Goal: Information Seeking & Learning: Learn about a topic

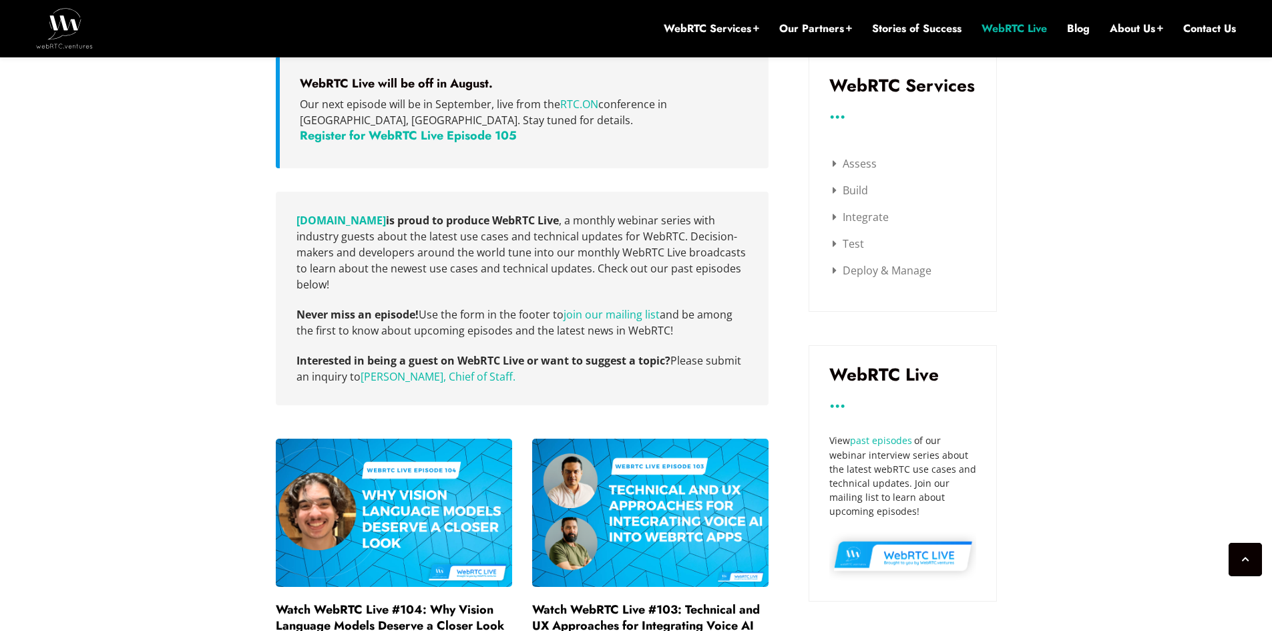
scroll to position [414, 0]
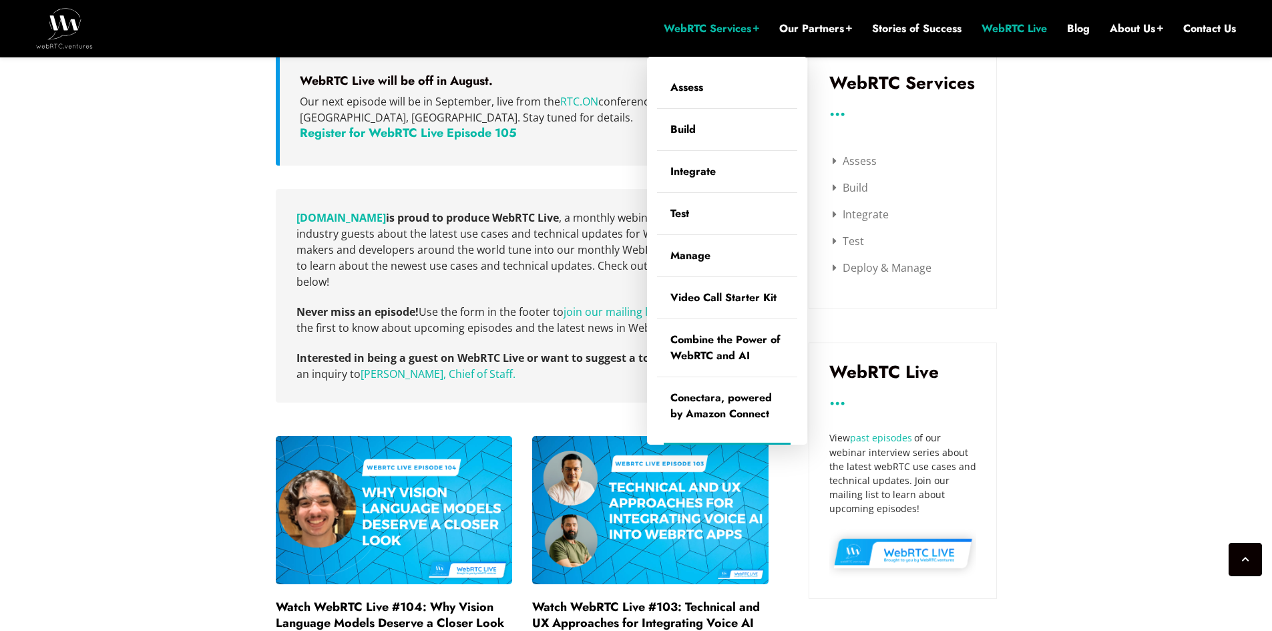
click at [685, 31] on link "WebRTC Services" at bounding box center [712, 28] width 96 height 15
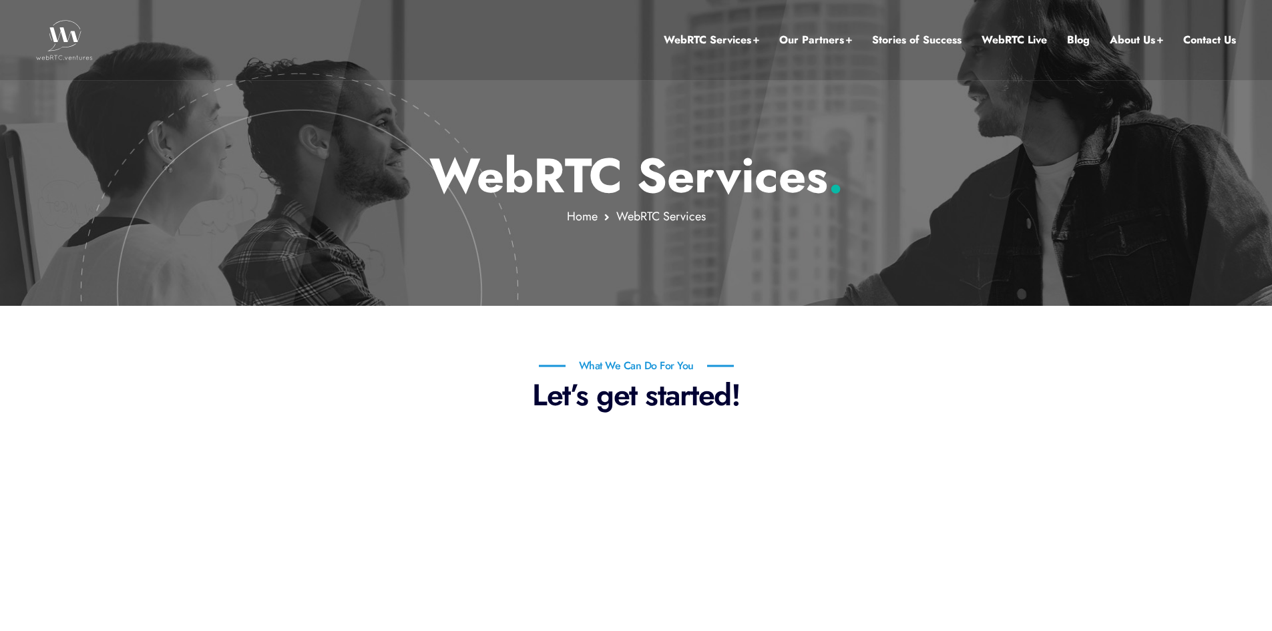
click at [428, 379] on p "Let’s get started!" at bounding box center [637, 395] width 782 height 37
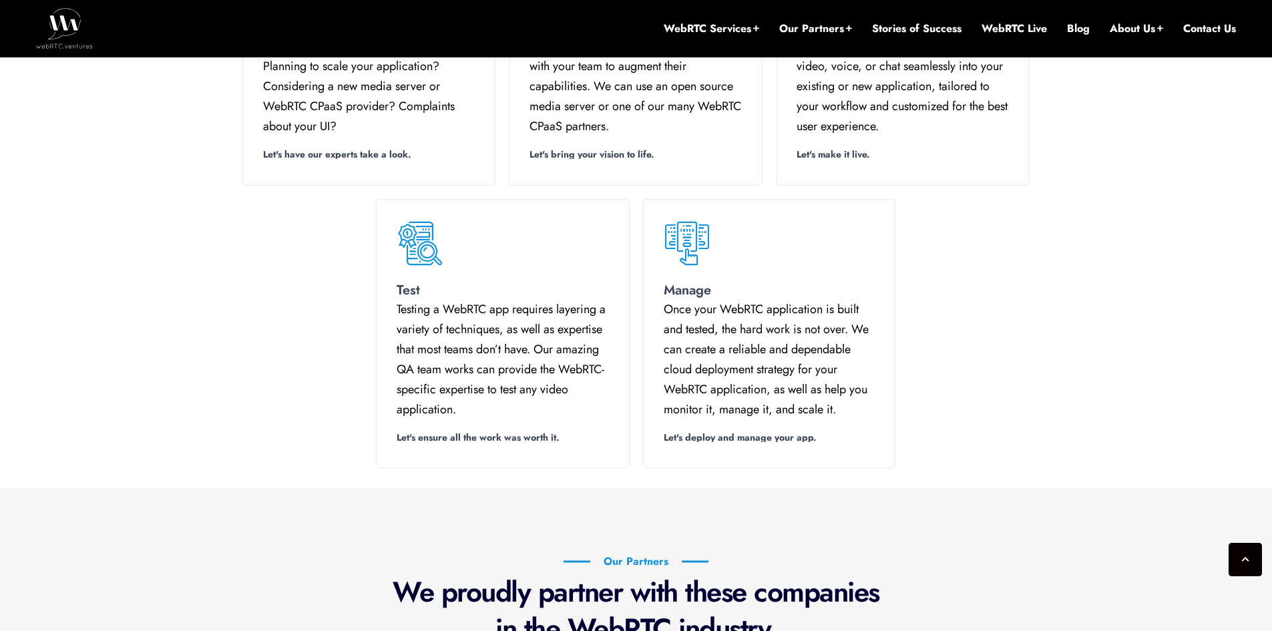
scroll to position [1015, 0]
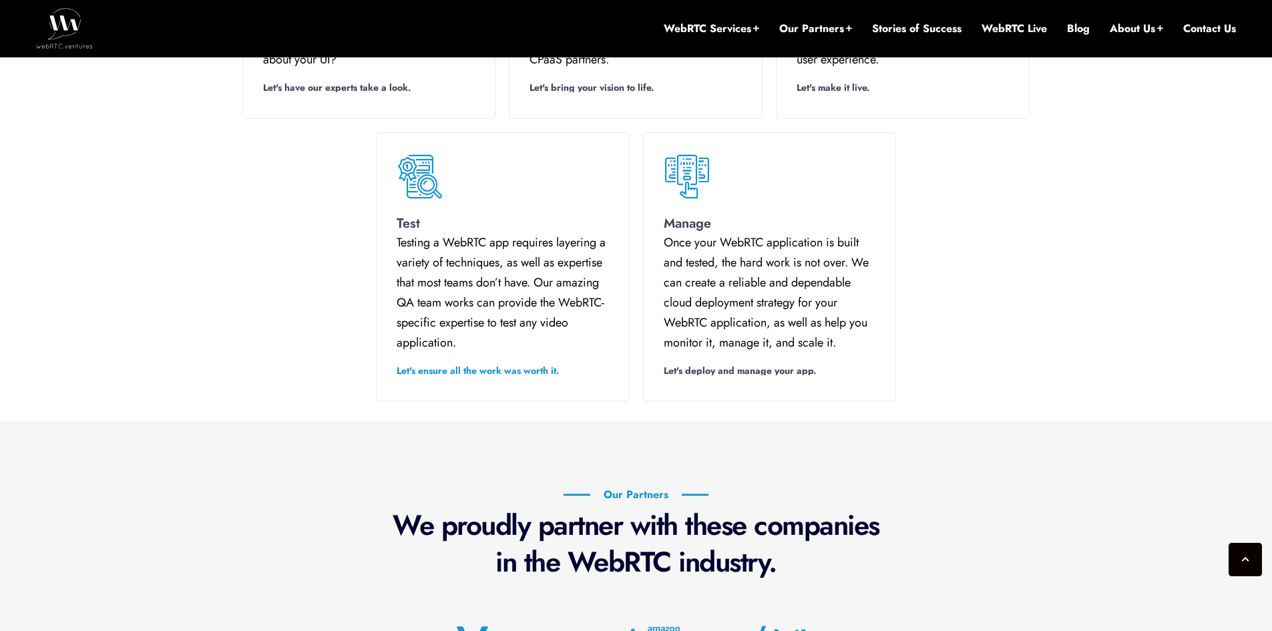
click at [484, 374] on link "Let's ensure all the work was worth it." at bounding box center [481, 370] width 168 height 9
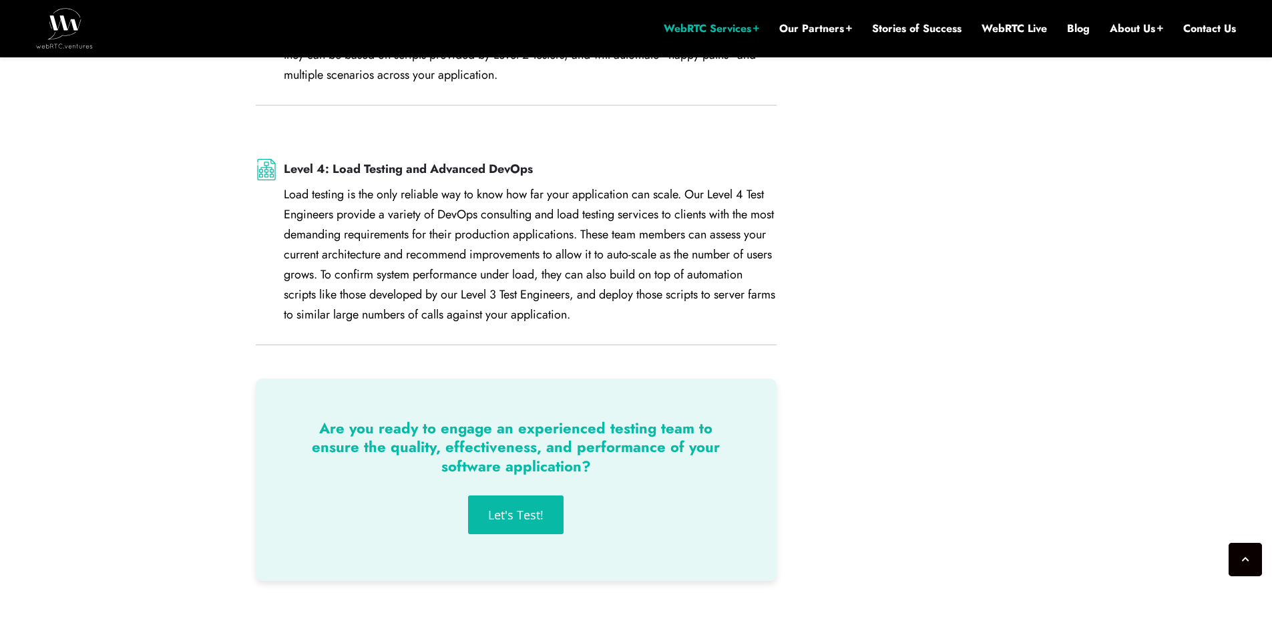
scroll to position [2084, 0]
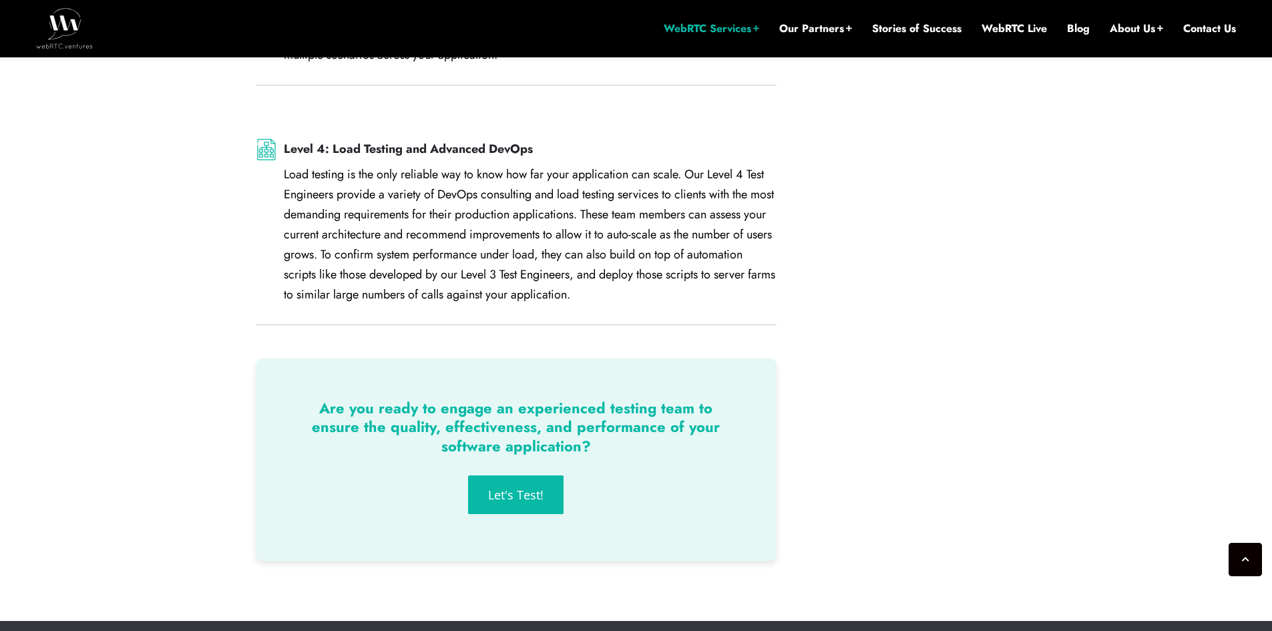
click at [514, 489] on span "Let's Test!" at bounding box center [515, 495] width 55 height 12
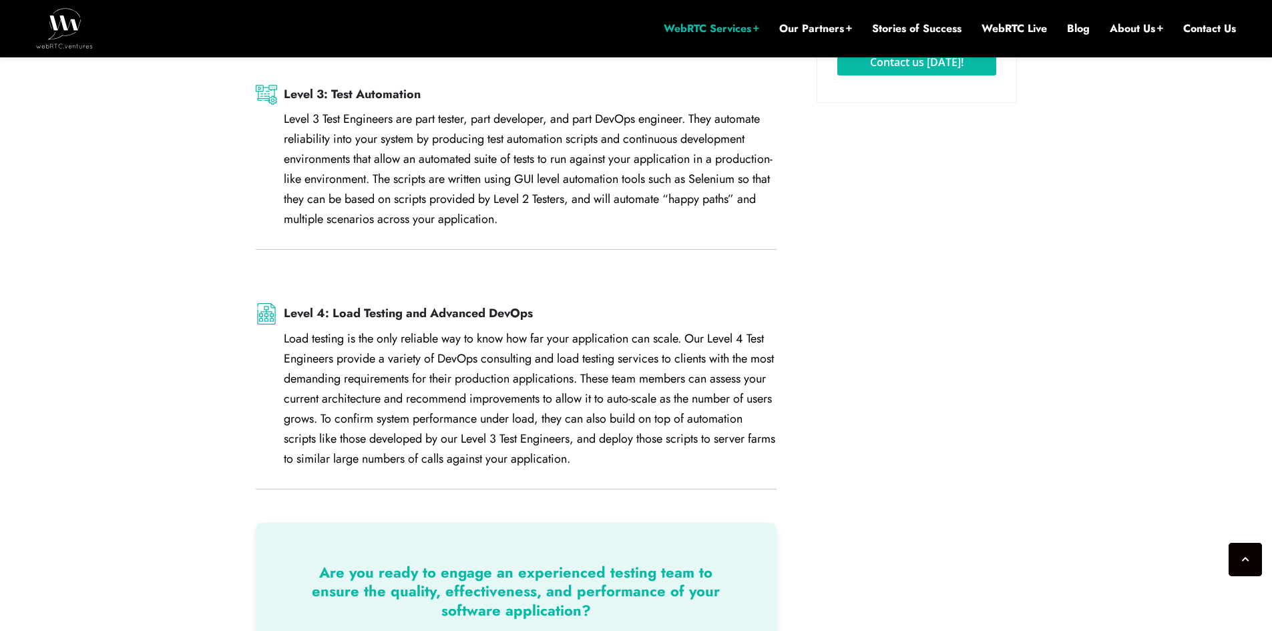
scroll to position [1617, 0]
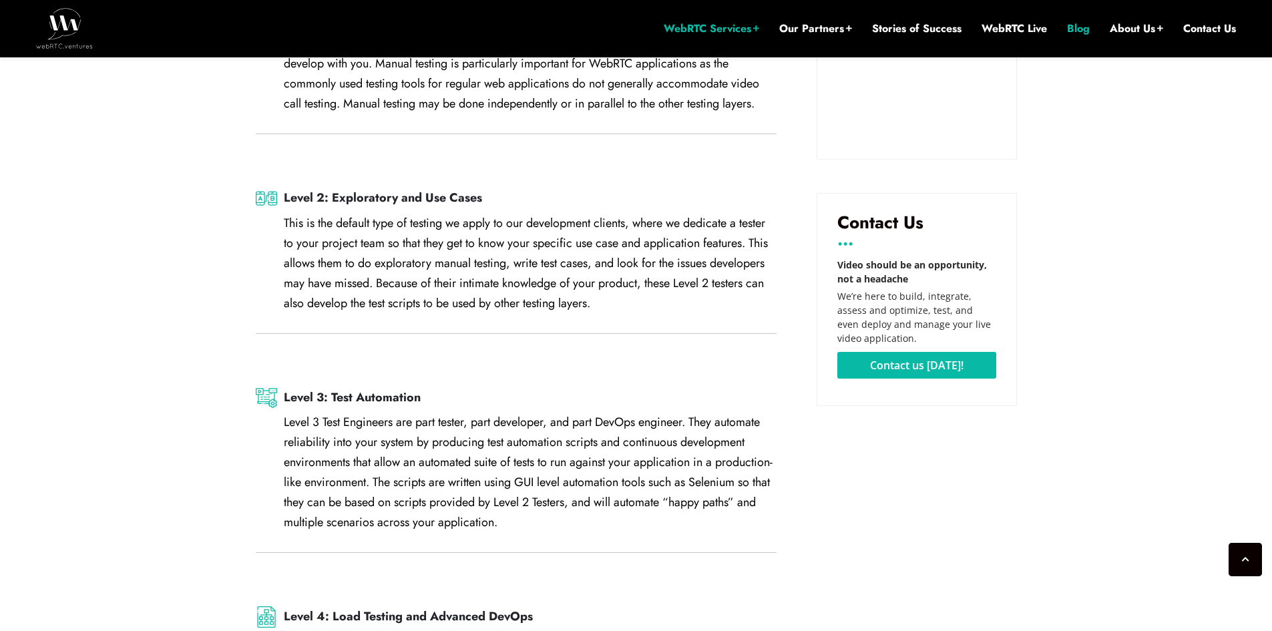
click at [1087, 30] on link "Blog" at bounding box center [1078, 28] width 23 height 15
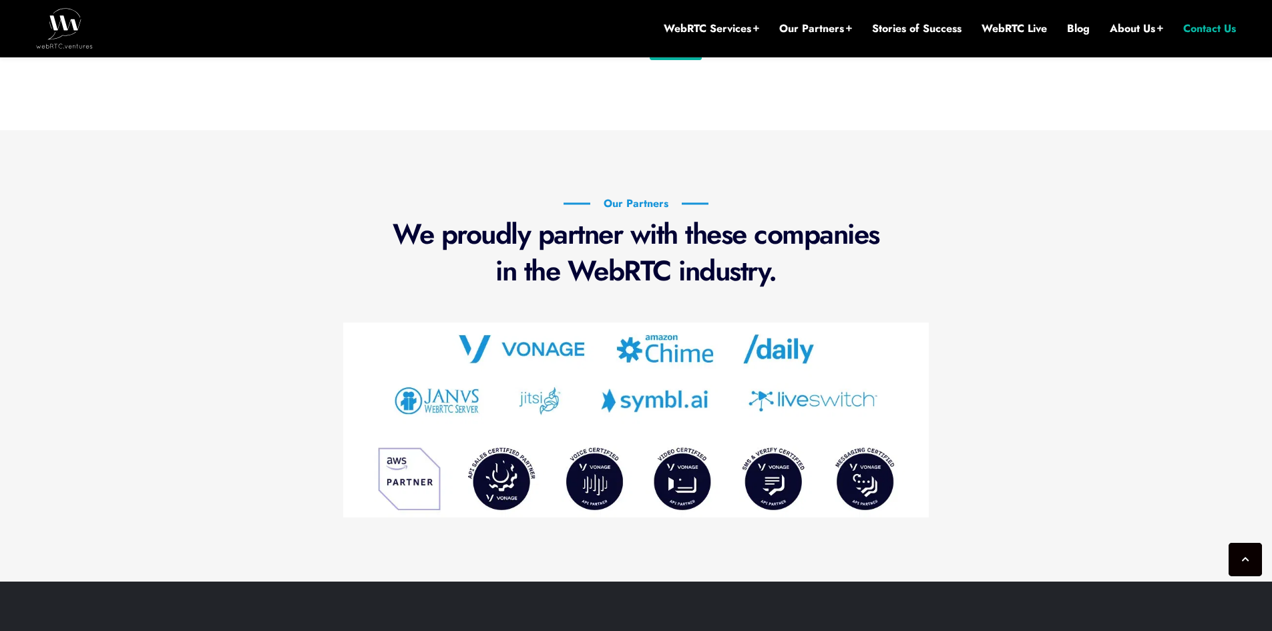
scroll to position [882, 0]
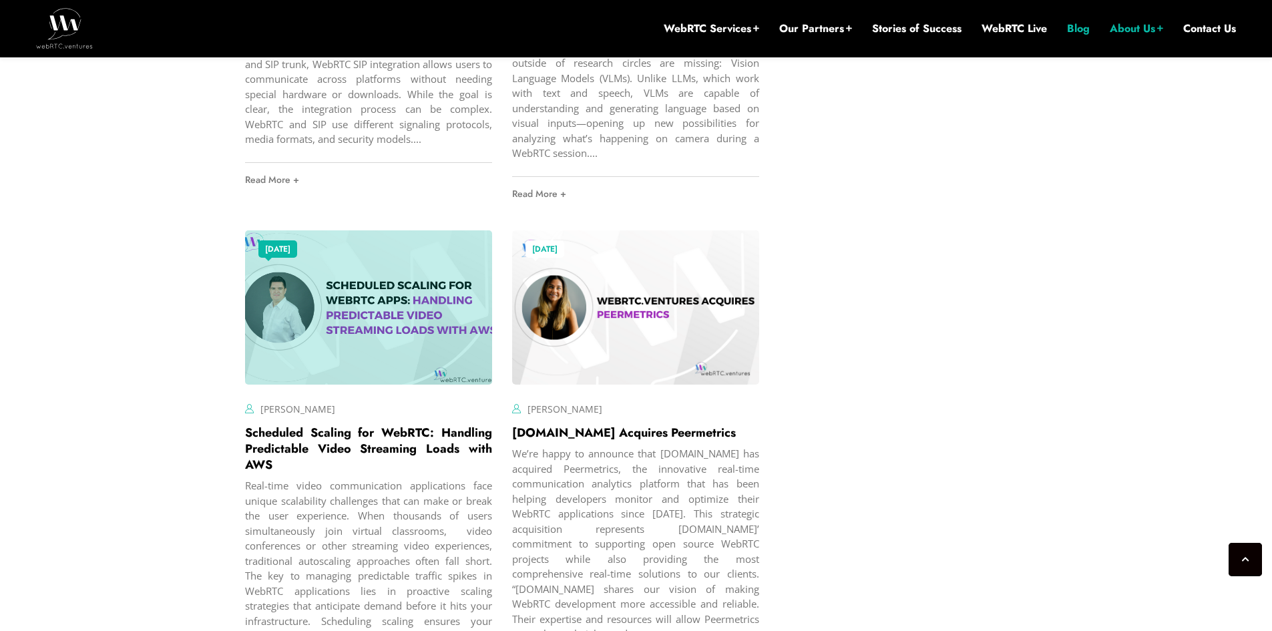
scroll to position [3220, 0]
click at [403, 316] on div at bounding box center [368, 307] width 247 height 154
click at [297, 244] on link "[DATE]" at bounding box center [278, 248] width 39 height 17
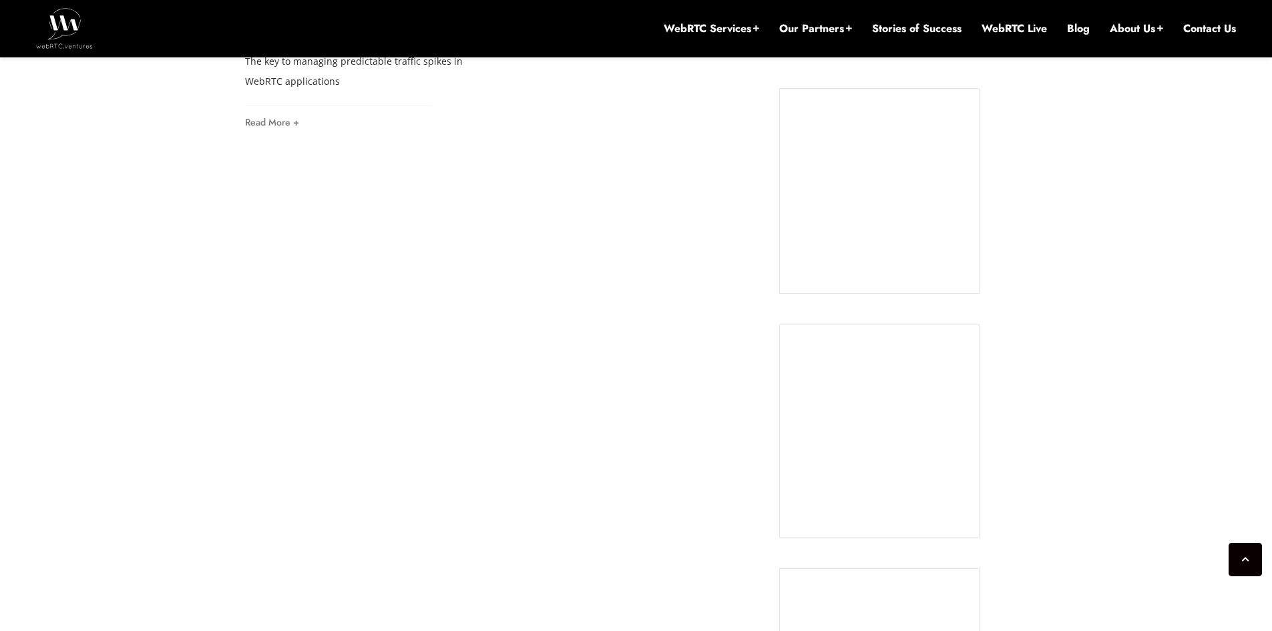
scroll to position [949, 0]
click at [267, 111] on link "Read More +" at bounding box center [272, 115] width 54 height 9
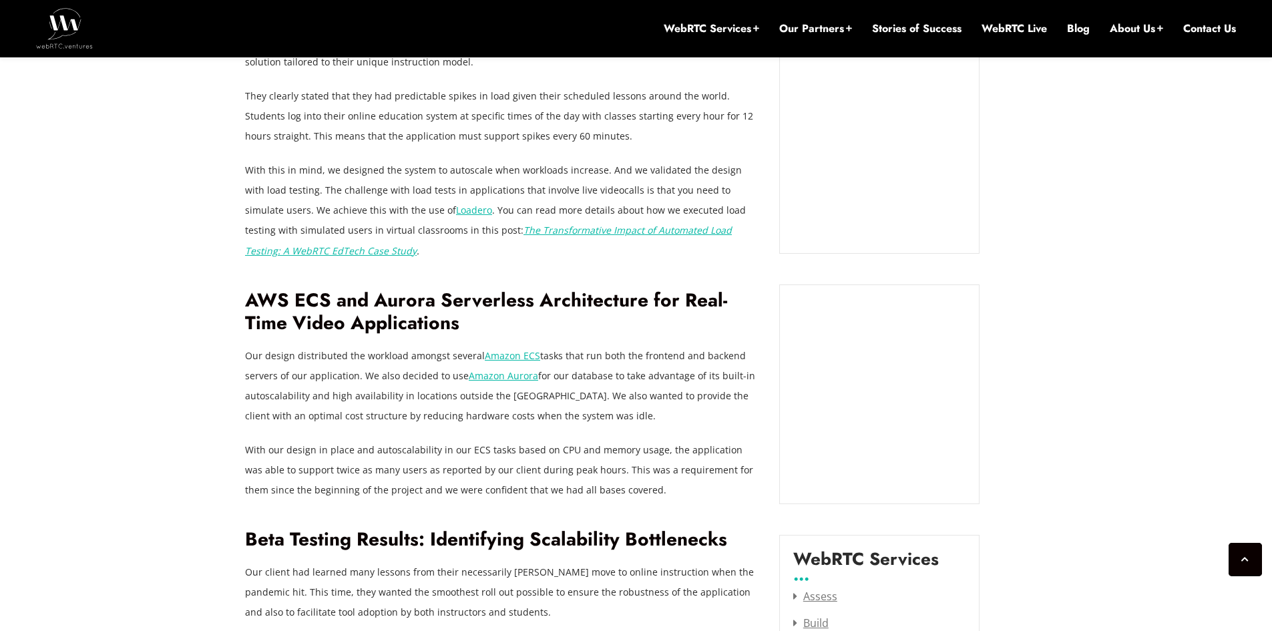
scroll to position [1363, 0]
